Goal: Information Seeking & Learning: Find contact information

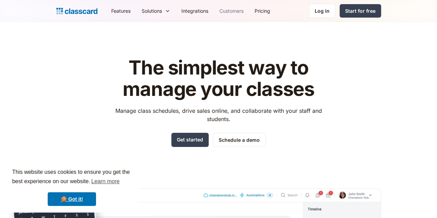
click at [214, 12] on link "Customers" at bounding box center [231, 11] width 35 height 16
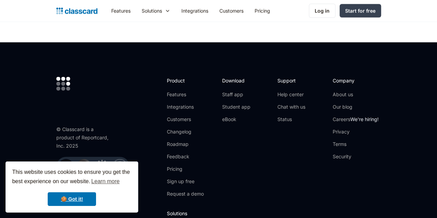
scroll to position [811, 0]
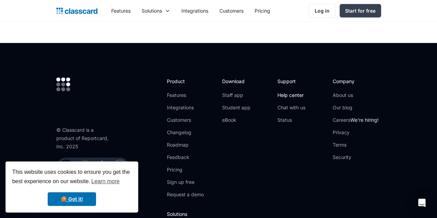
click at [305, 99] on link "Help center" at bounding box center [291, 95] width 28 height 7
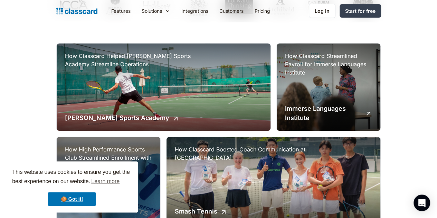
scroll to position [0, 0]
